Goal: Task Accomplishment & Management: Manage account settings

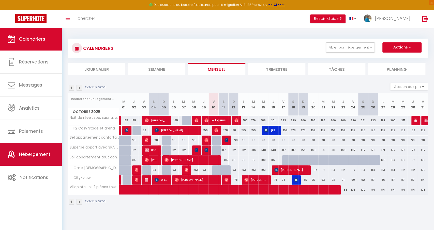
click at [31, 154] on span "Hébergement" at bounding box center [34, 154] width 31 height 6
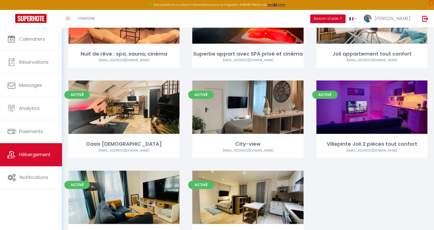
scroll to position [112, 0]
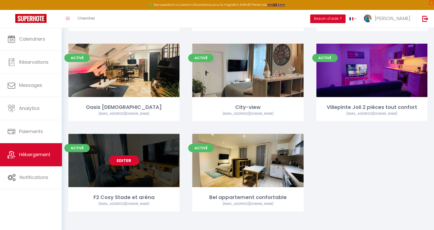
click at [143, 155] on div "Editer" at bounding box center [123, 160] width 111 height 53
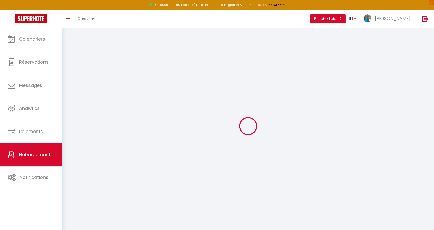
select select "Nuki"
select select "+ 15 %"
select select "+ 18 %"
select select "+ 5 %"
select select "+ 15 %"
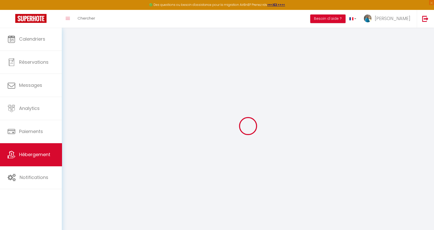
select select "6876-1427583086419736518"
select select "16:00"
select select "23:45"
select select "11:00"
select select "30"
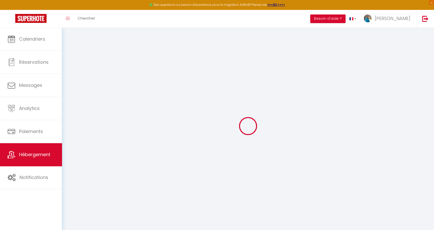
select select "120"
select select "EUR"
select select
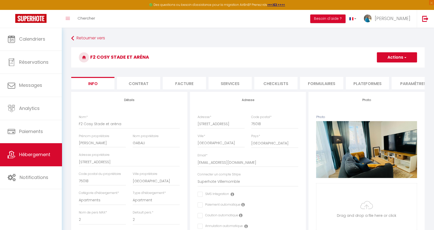
checkbox input "false"
click at [225, 85] on li "Services" at bounding box center [229, 83] width 43 height 12
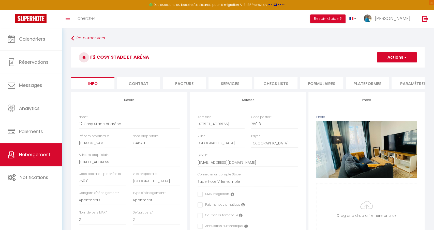
checkbox input "true"
checkbox input "false"
checkbox input "true"
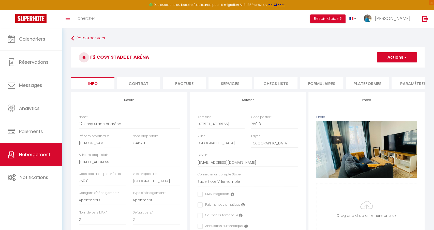
checkbox input "true"
checkbox input "false"
checkbox input "true"
checkbox input "false"
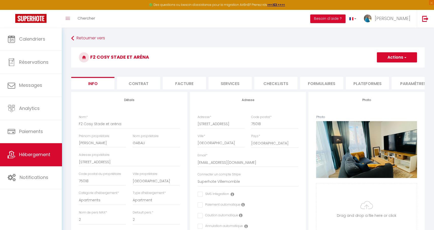
checkbox input "true"
checkbox input "false"
checkbox input "true"
checkbox input "false"
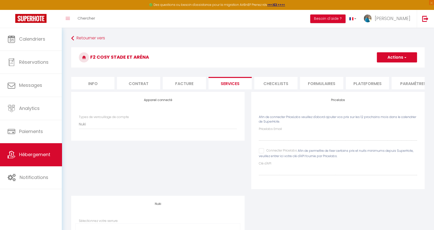
click at [374, 84] on li "Plateformes" at bounding box center [366, 83] width 43 height 12
select select
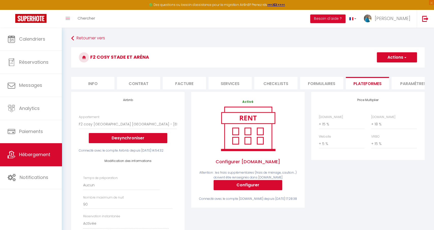
click at [416, 82] on li "Paramètres" at bounding box center [412, 83] width 43 height 12
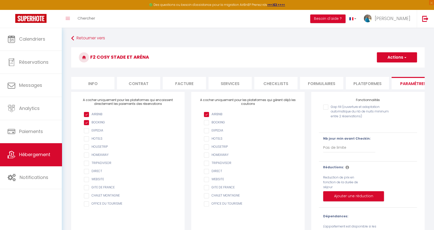
click at [93, 86] on li "Info" at bounding box center [92, 83] width 43 height 12
checkbox input "false"
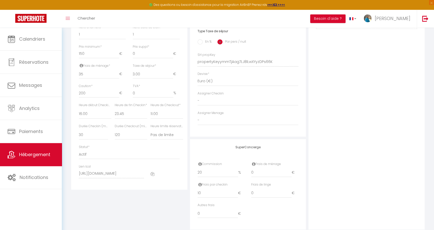
scroll to position [217, 0]
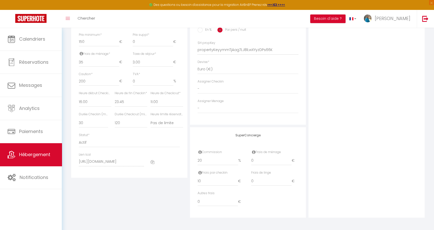
click at [153, 160] on icon at bounding box center [152, 162] width 4 height 4
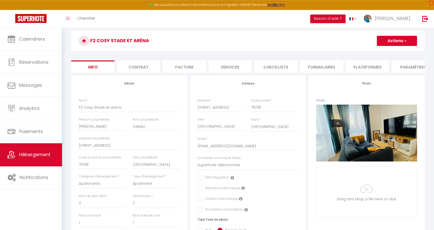
scroll to position [0, 0]
